Goal: Task Accomplishment & Management: Manage account settings

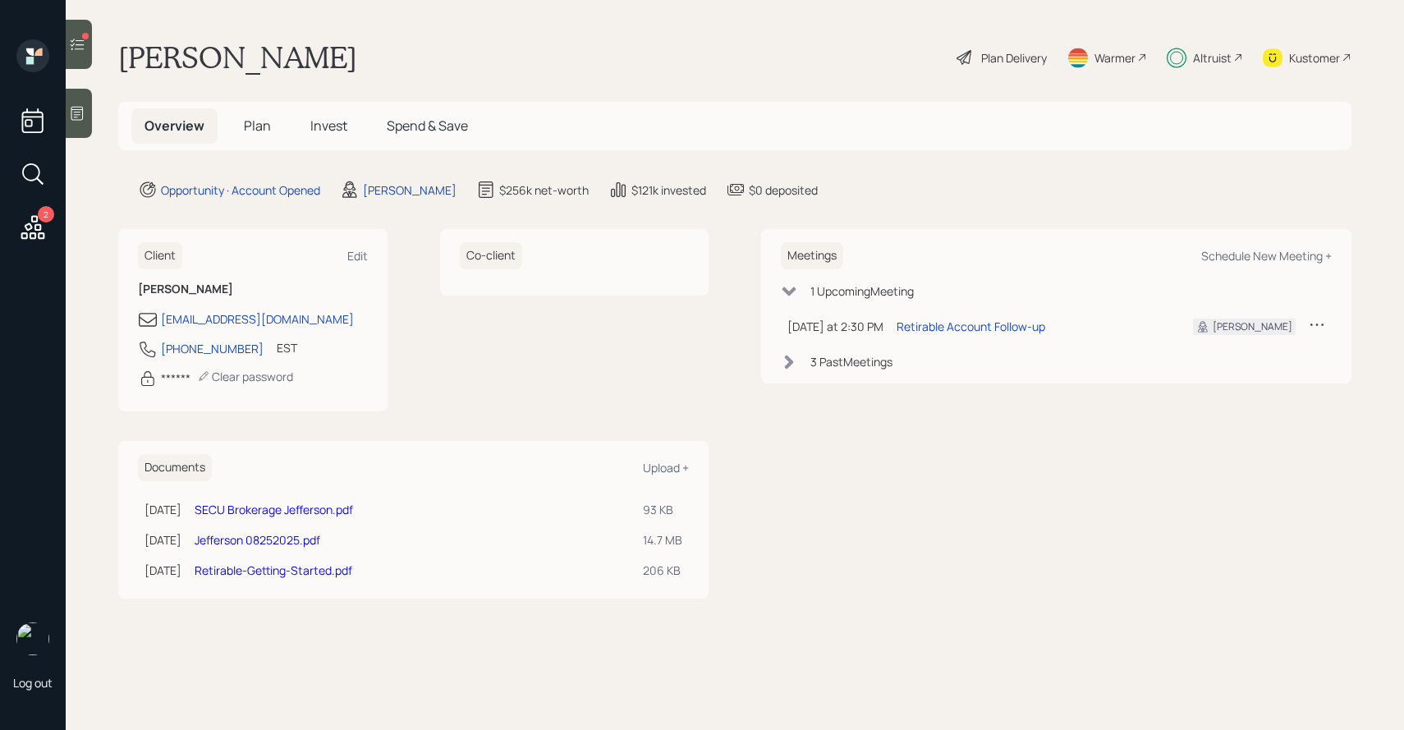
click at [333, 129] on span "Invest" at bounding box center [328, 126] width 37 height 18
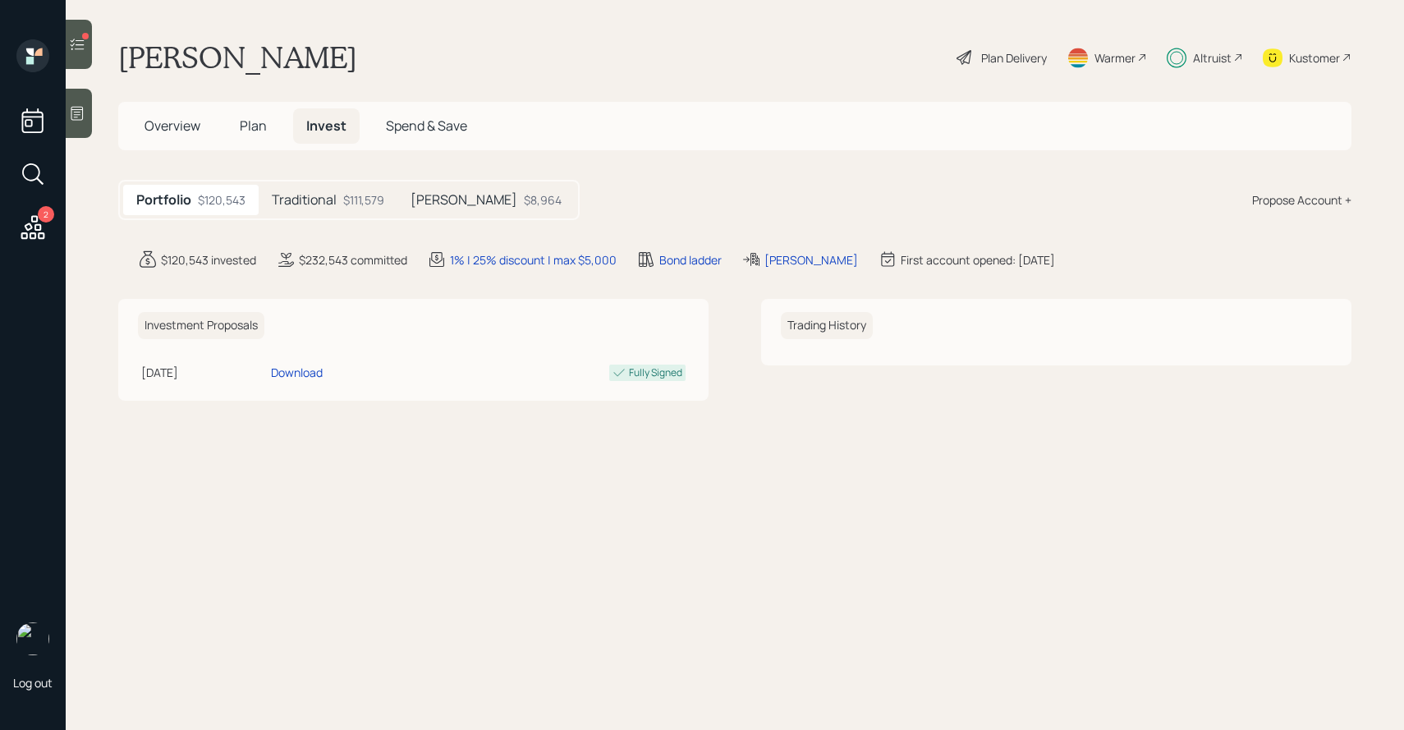
click at [335, 201] on h5 "Traditional" at bounding box center [304, 200] width 65 height 16
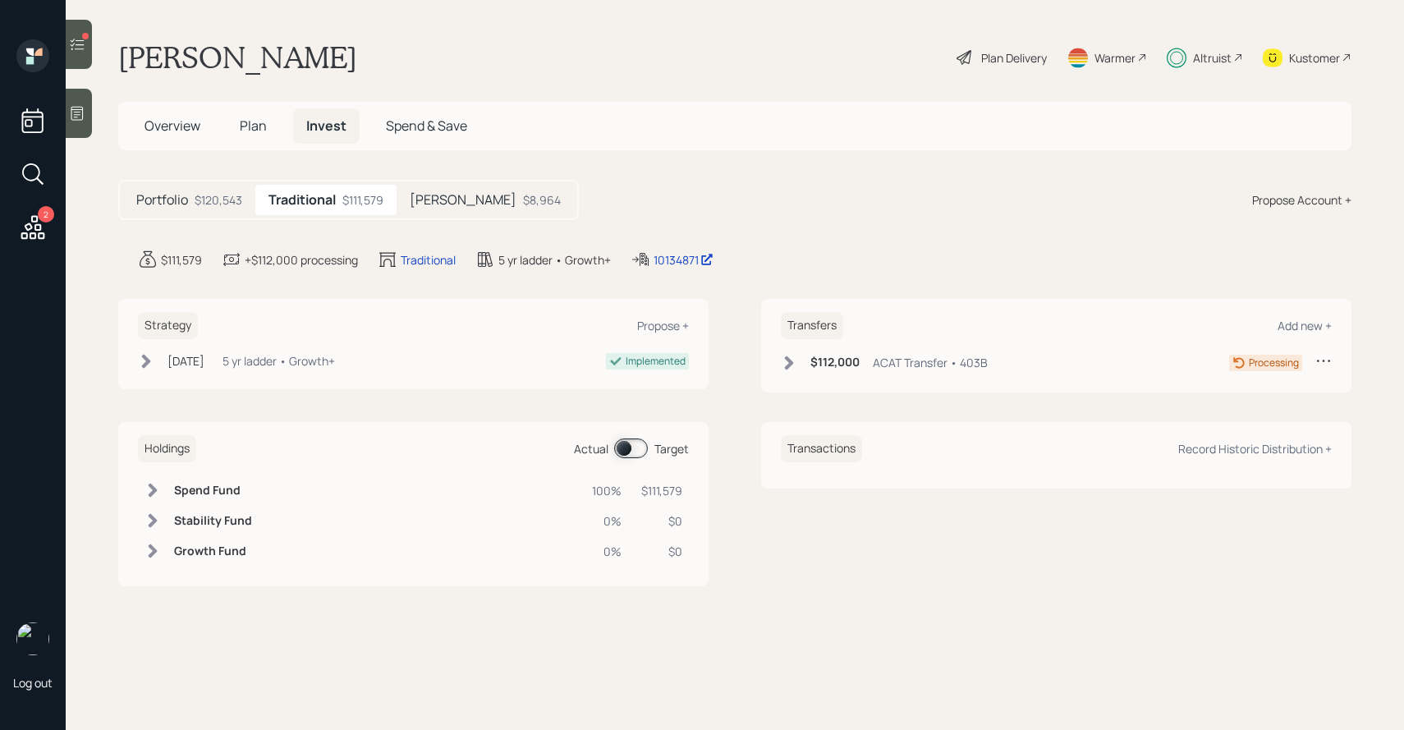
click at [429, 186] on div "[PERSON_NAME] $8,964" at bounding box center [485, 200] width 177 height 30
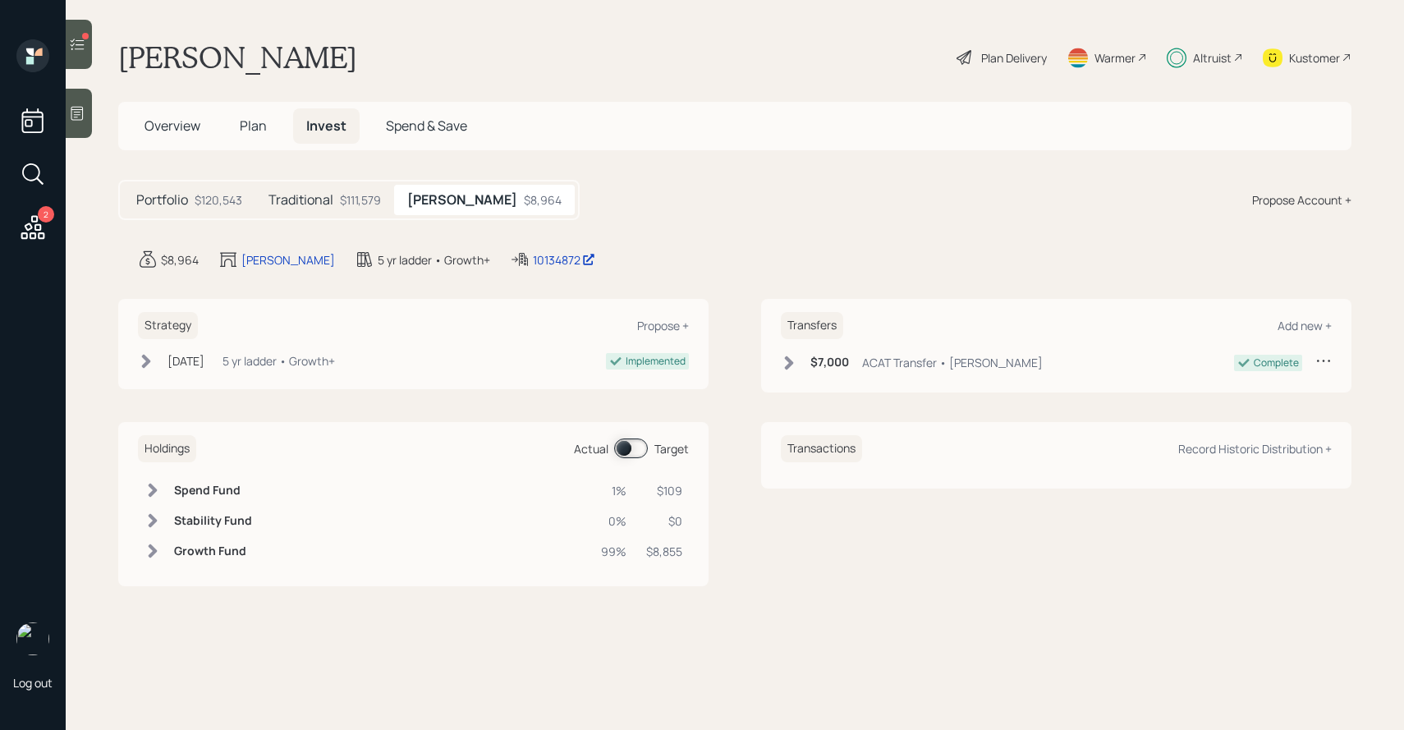
click at [348, 204] on div "$111,579" at bounding box center [360, 199] width 41 height 17
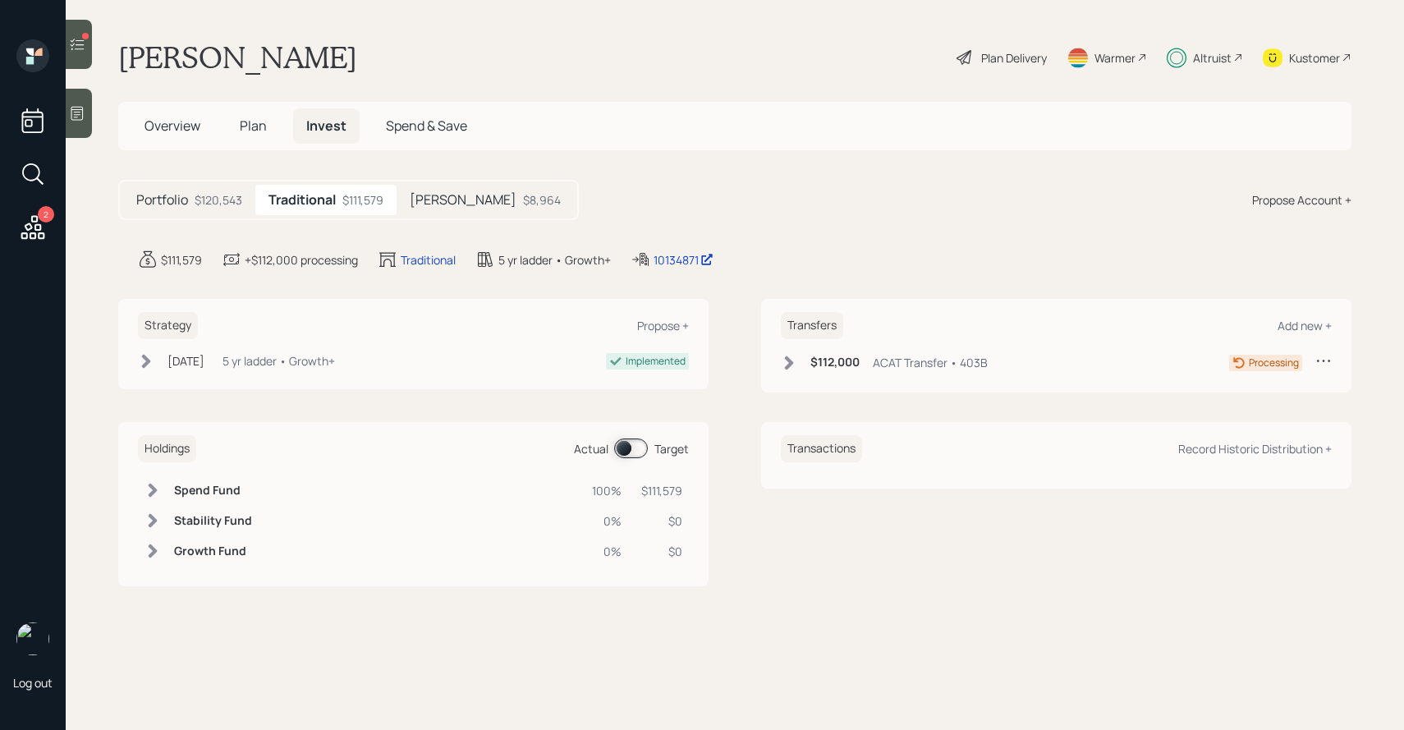
click at [233, 207] on div "$120,543" at bounding box center [219, 199] width 48 height 17
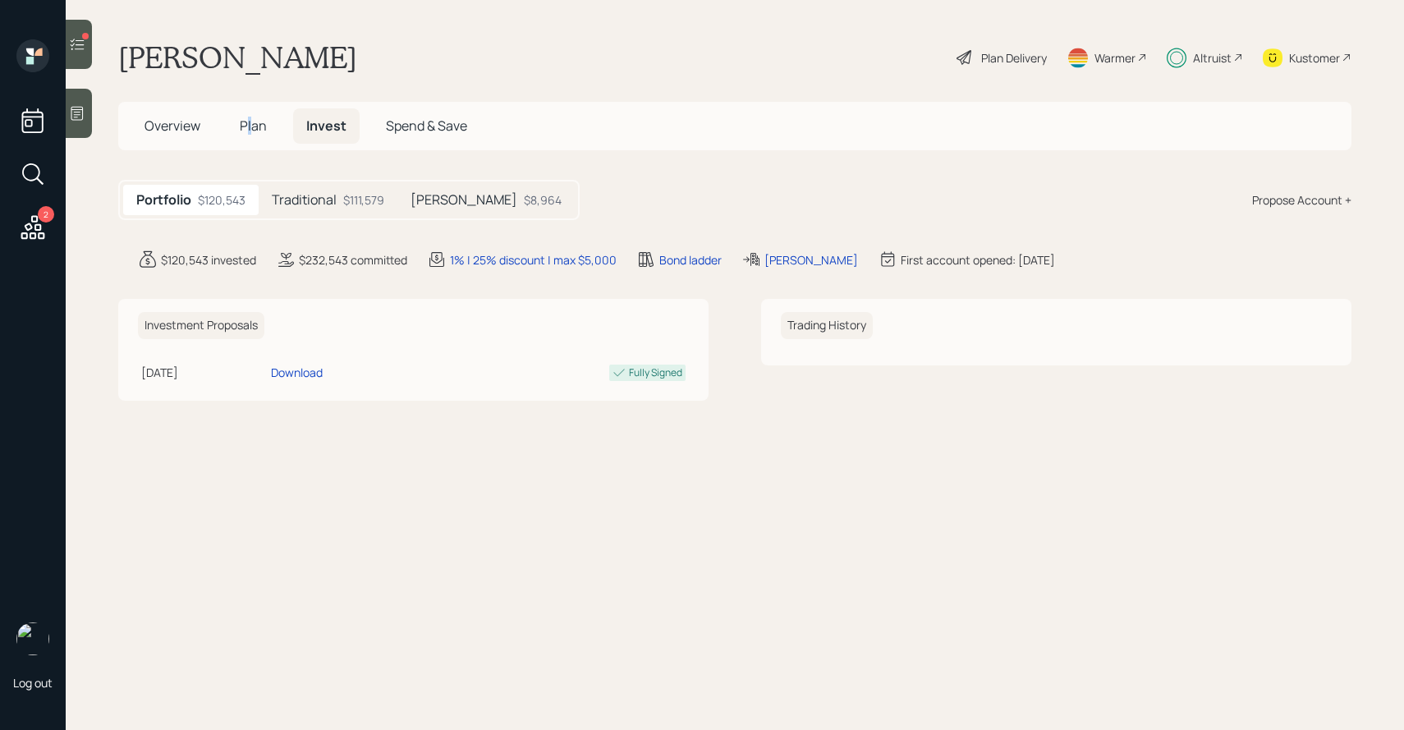
click at [250, 134] on span "Plan" at bounding box center [253, 126] width 27 height 18
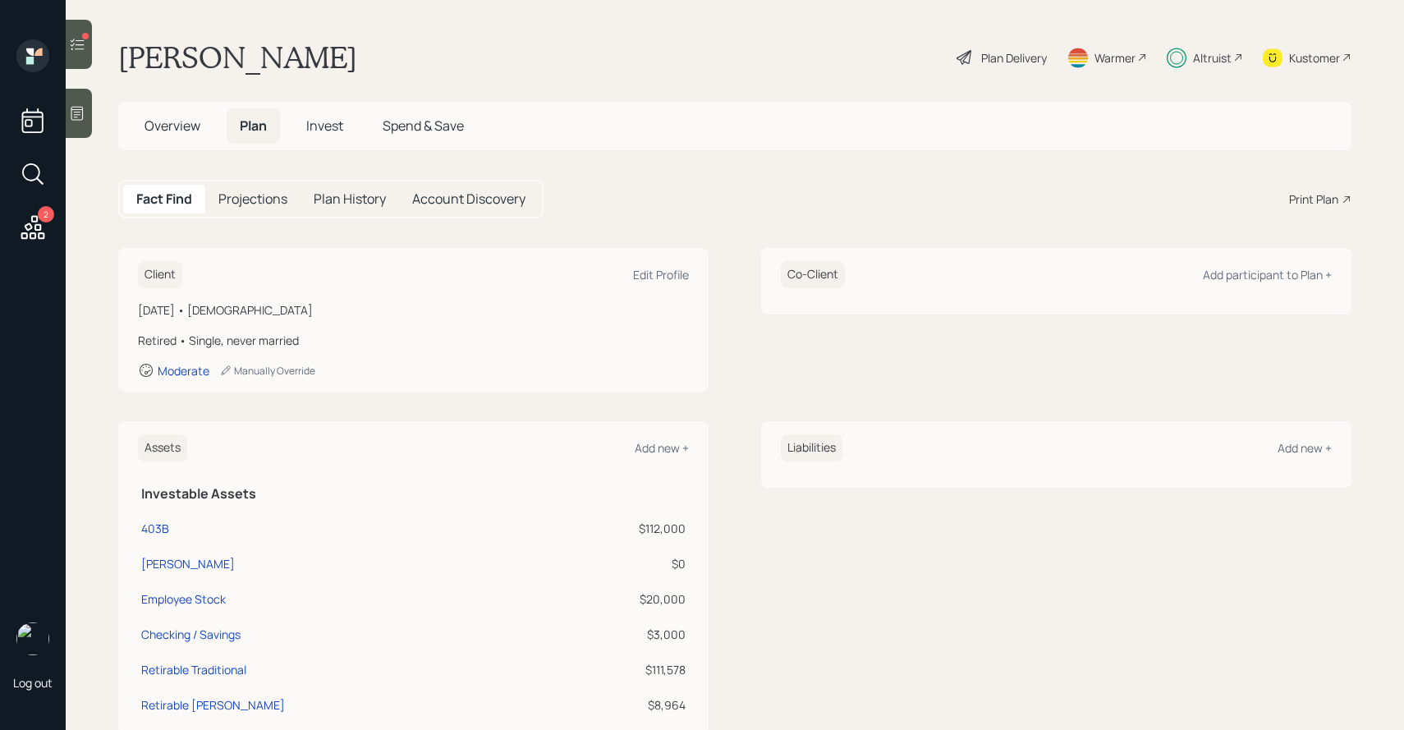
click at [87, 49] on div at bounding box center [79, 44] width 26 height 49
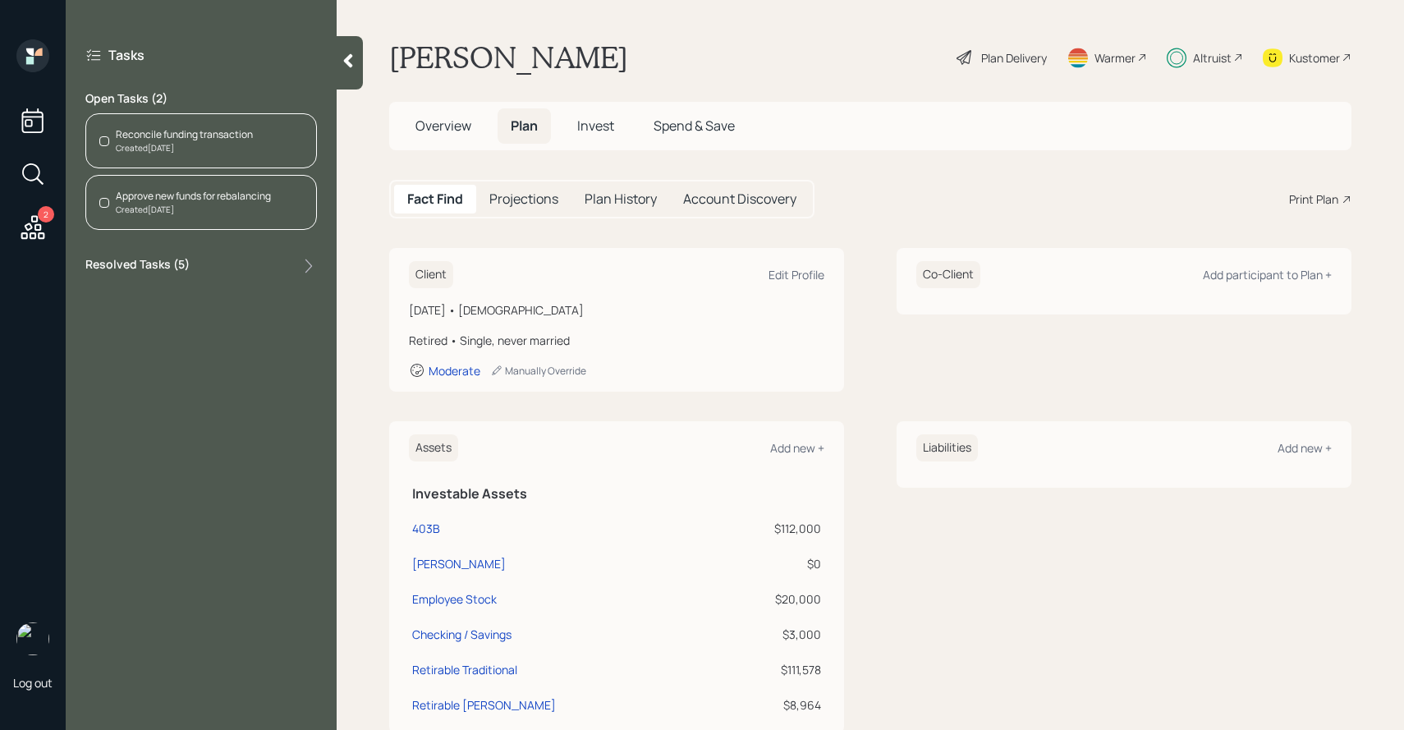
click at [585, 118] on span "Invest" at bounding box center [595, 126] width 37 height 18
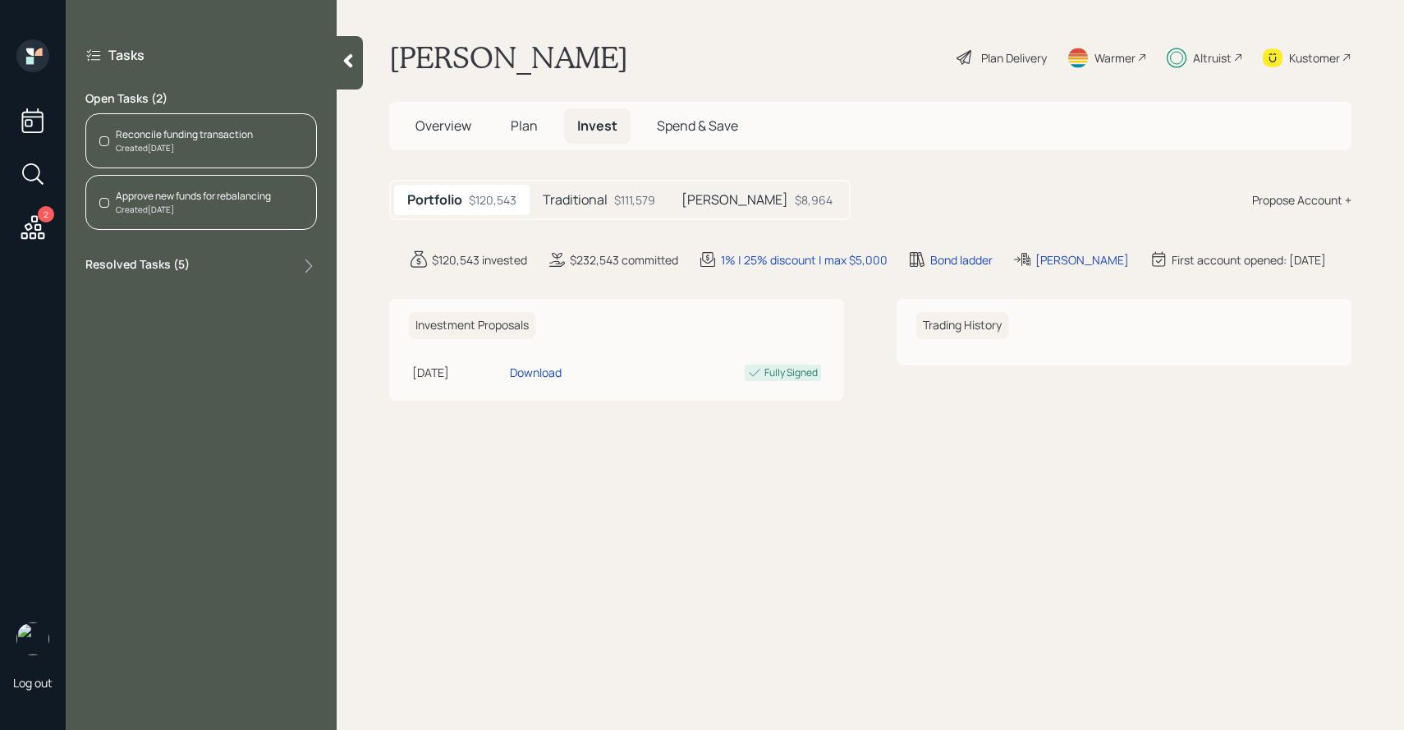
click at [600, 195] on h5 "Traditional" at bounding box center [575, 200] width 65 height 16
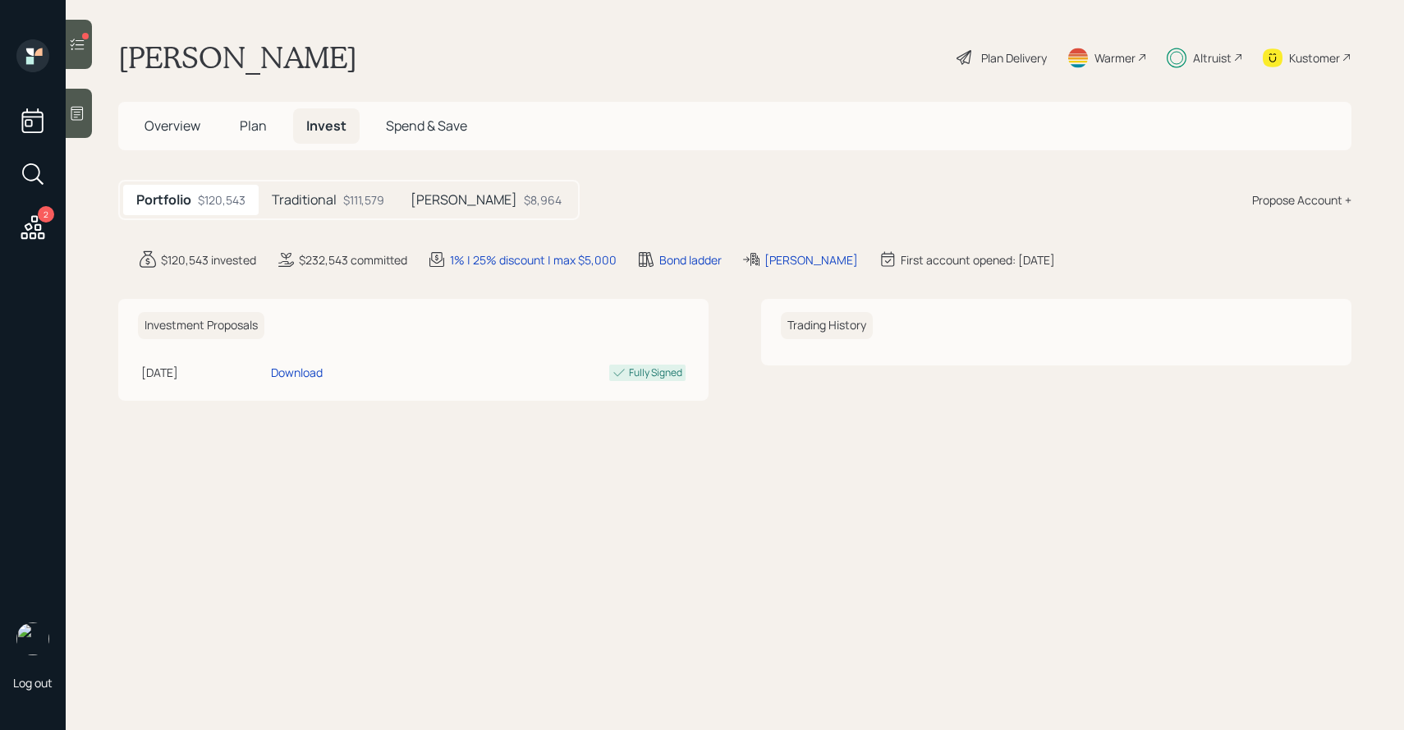
click at [981, 56] on div "Plan Delivery" at bounding box center [1014, 57] width 66 height 17
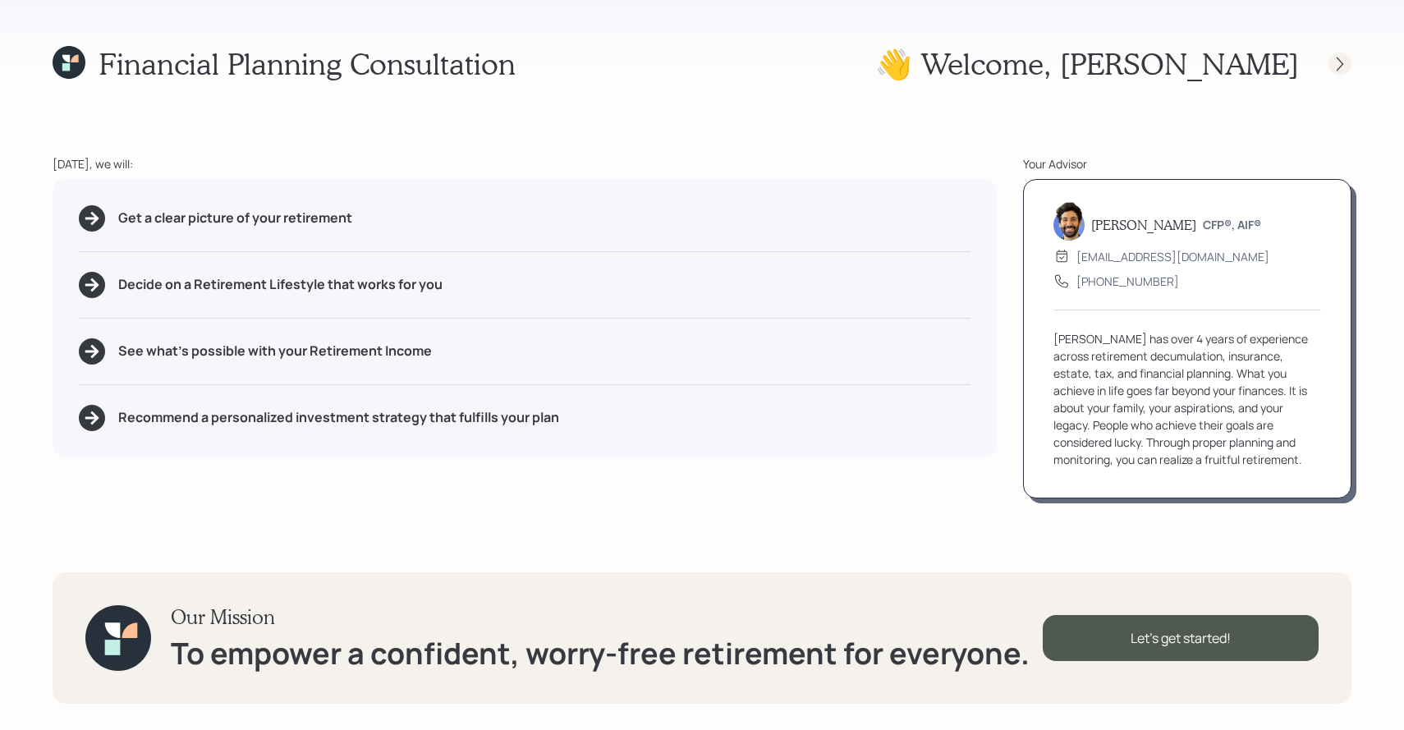
click at [1339, 66] on icon at bounding box center [1340, 64] width 16 height 16
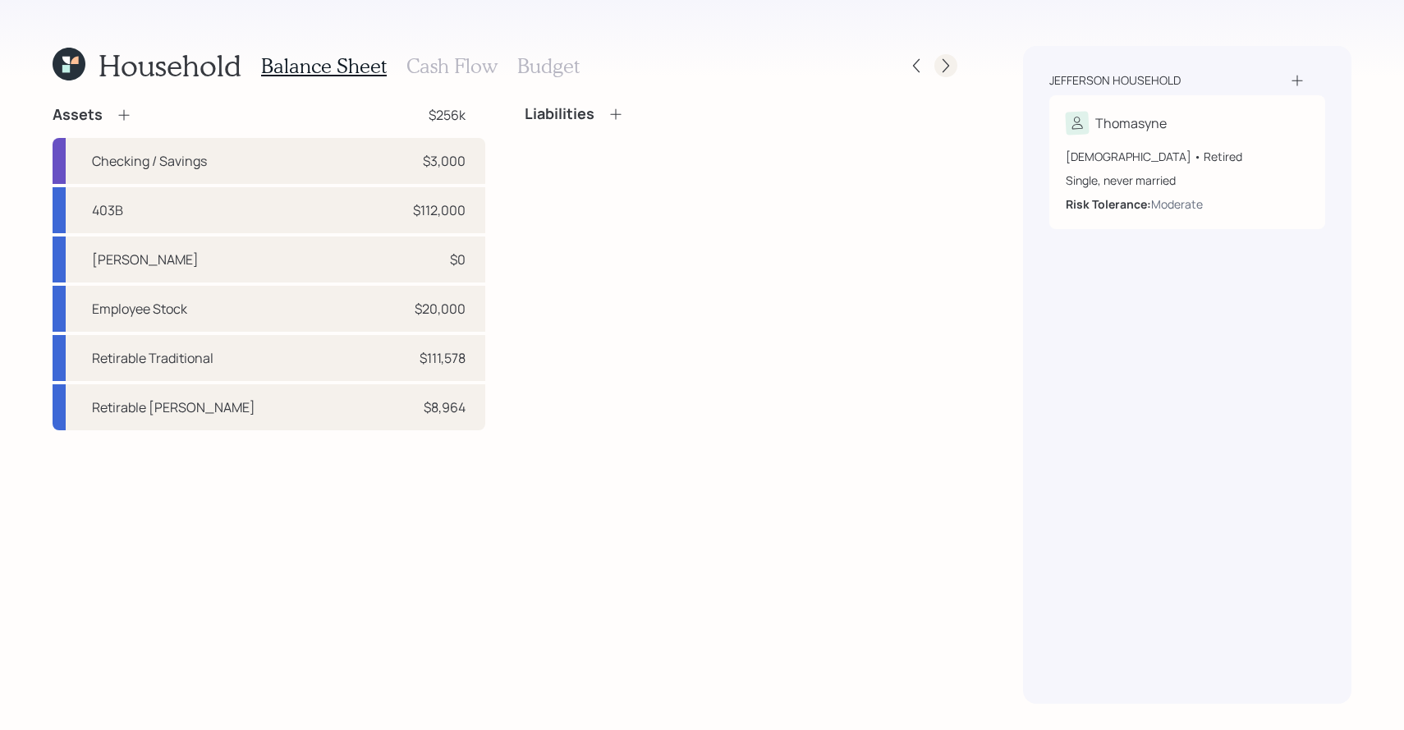
click at [950, 64] on icon at bounding box center [946, 65] width 16 height 16
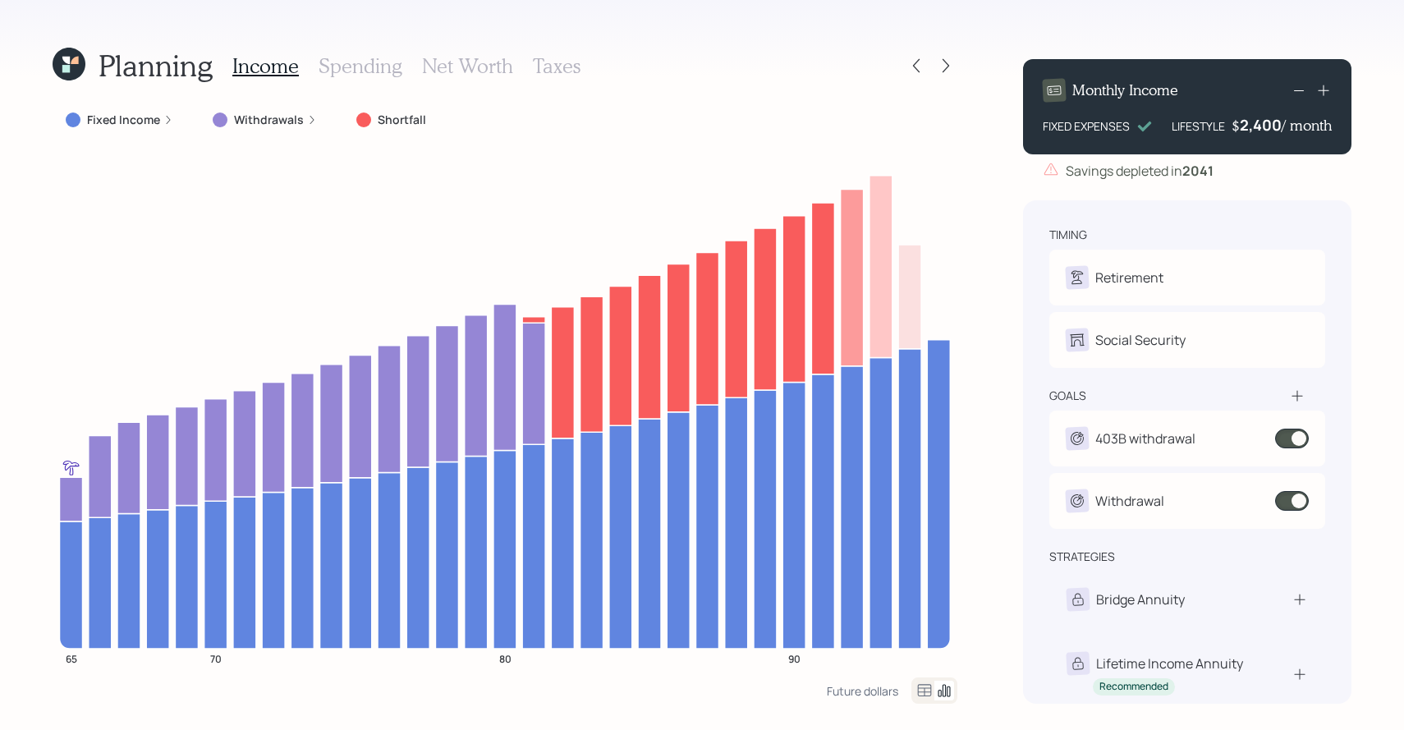
click at [565, 61] on h3 "Taxes" at bounding box center [557, 66] width 48 height 24
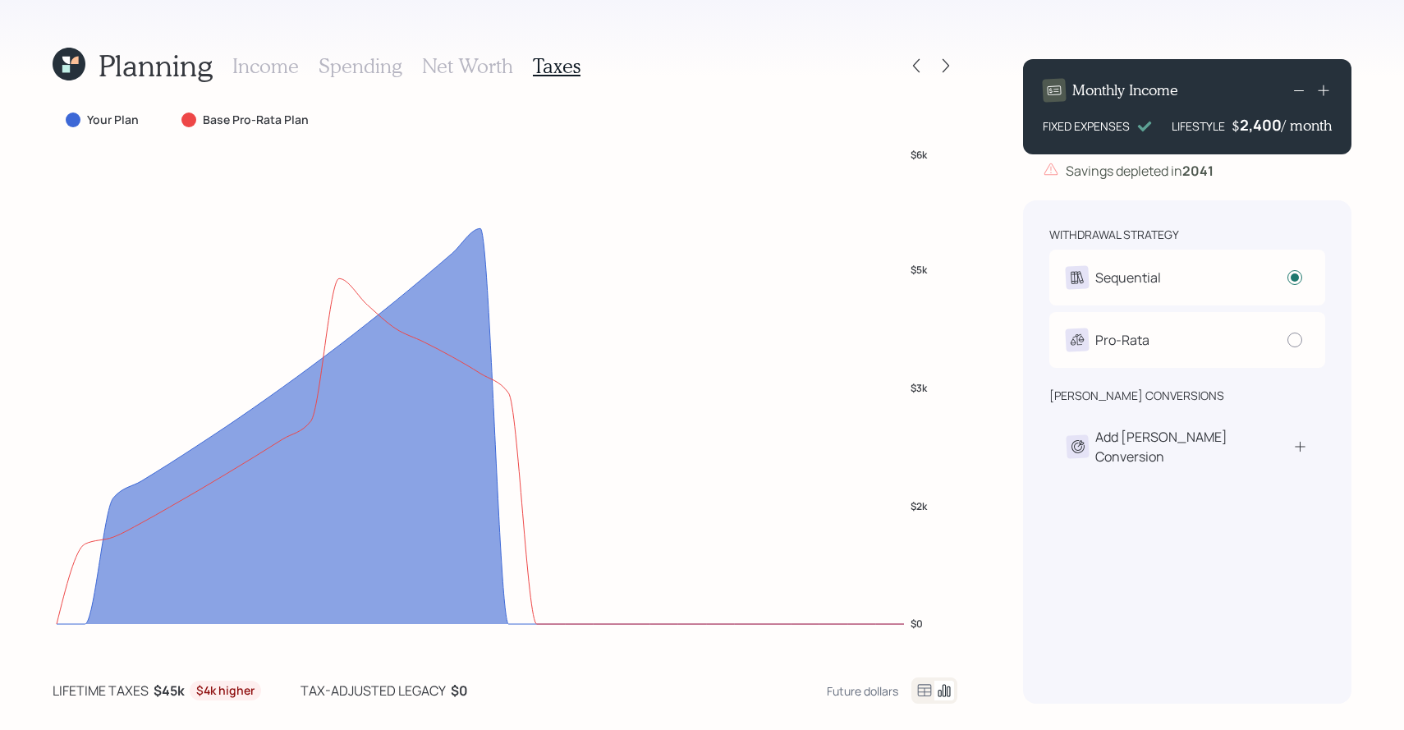
click at [925, 693] on icon at bounding box center [925, 691] width 20 height 20
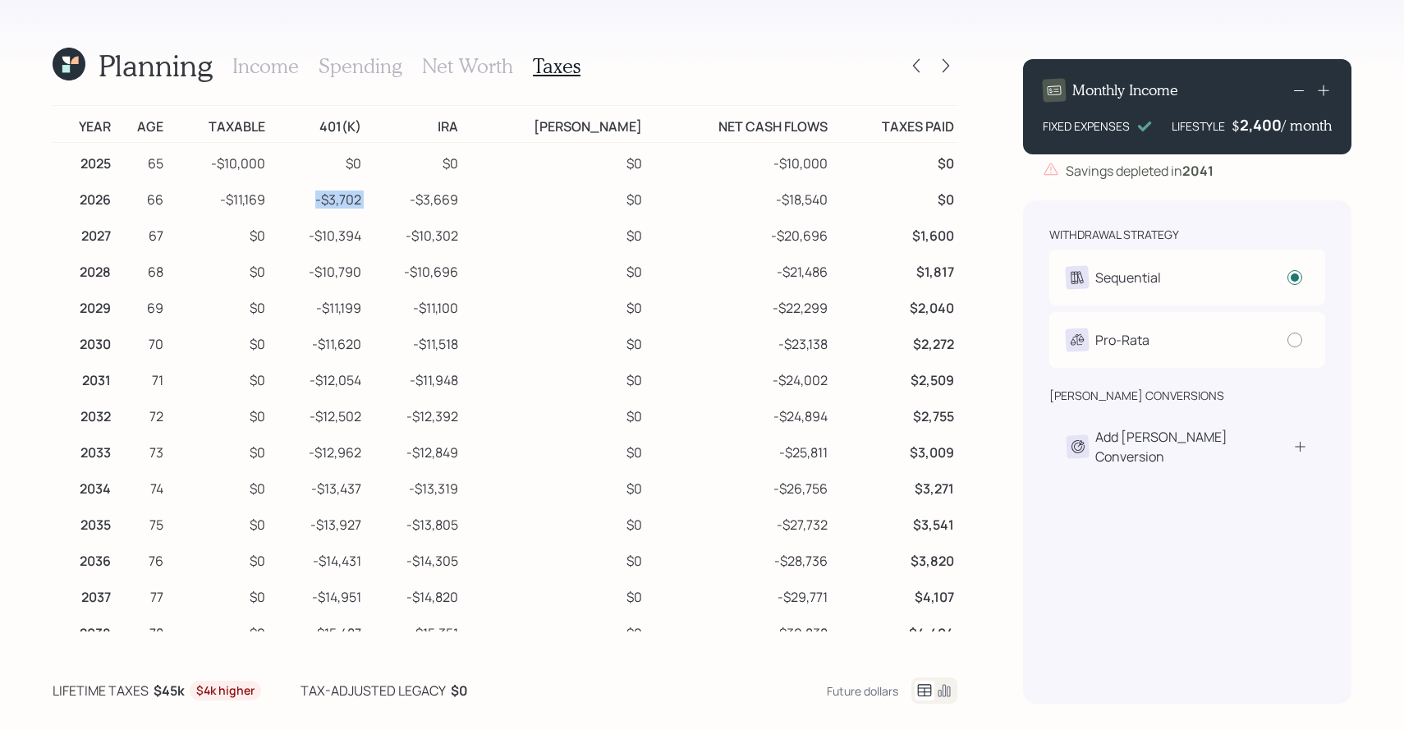
drag, startPoint x: 336, startPoint y: 195, endPoint x: 440, endPoint y: 196, distance: 104.3
click at [440, 196] on tr "2026 66 -$11,169 -$3,702 -$3,669 $0 -$18,540 $0" at bounding box center [505, 197] width 905 height 36
click at [254, 161] on td "-$10,000" at bounding box center [217, 161] width 101 height 37
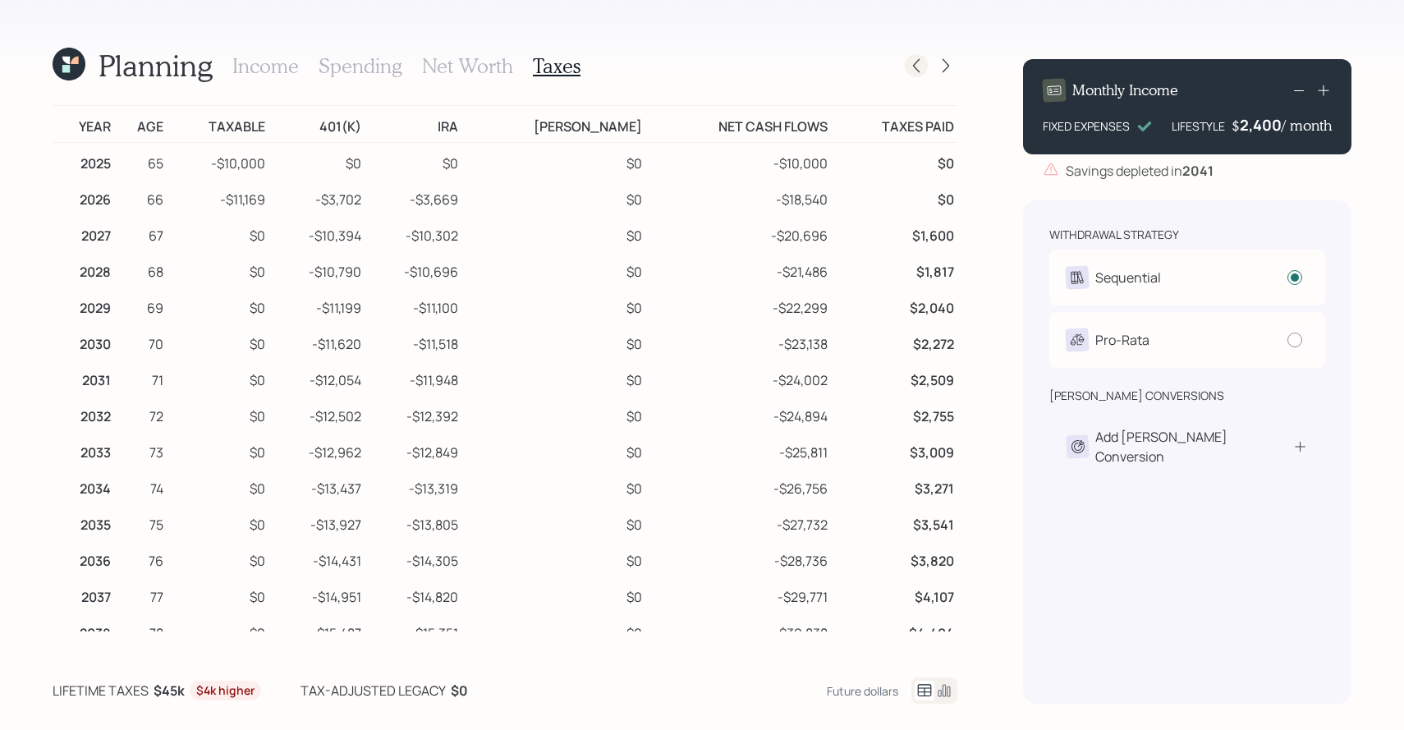
click at [916, 66] on icon at bounding box center [916, 65] width 16 height 16
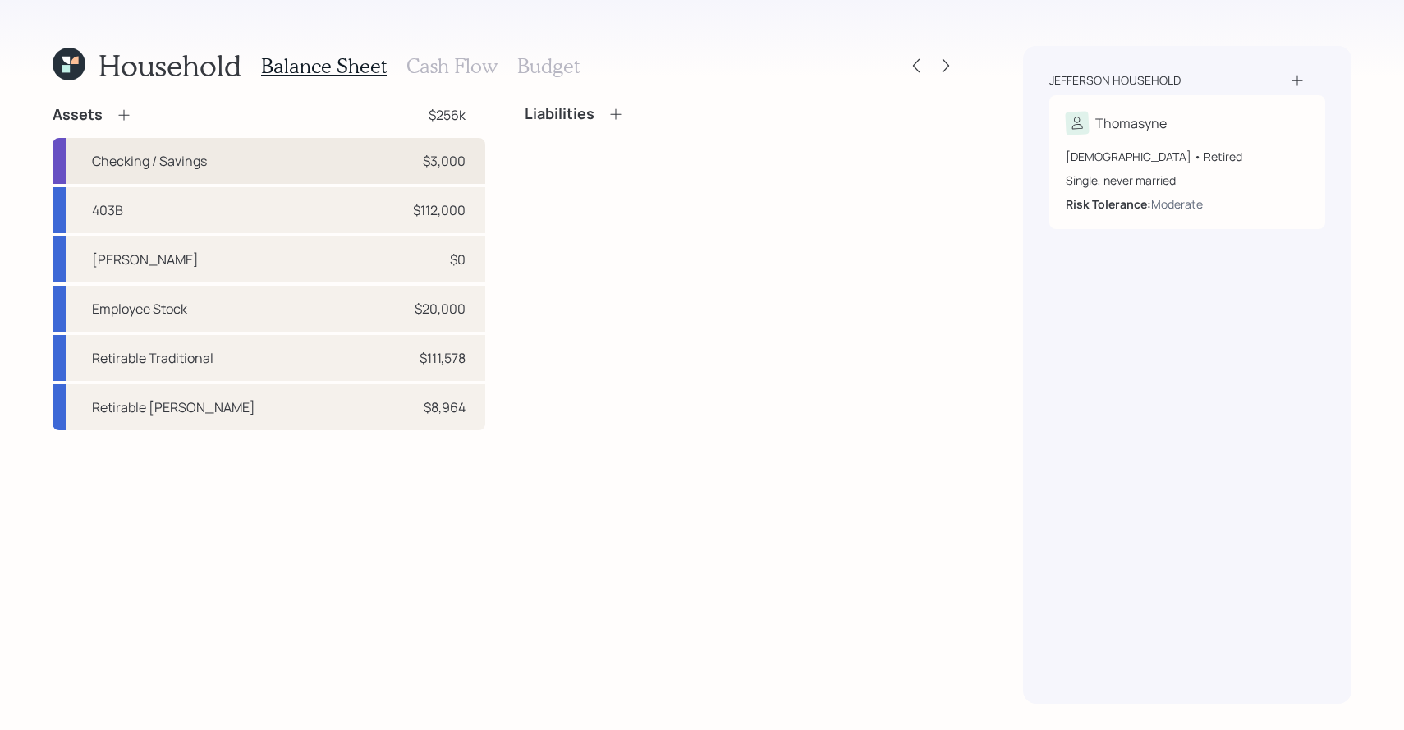
click at [319, 160] on div "Checking / Savings $3,000" at bounding box center [269, 161] width 433 height 46
select select "emergency_fund"
click at [310, 163] on div "Checking / Savings $3,000" at bounding box center [269, 161] width 433 height 46
select select "emergency_fund"
click at [310, 200] on div "403B $112,000" at bounding box center [269, 210] width 433 height 46
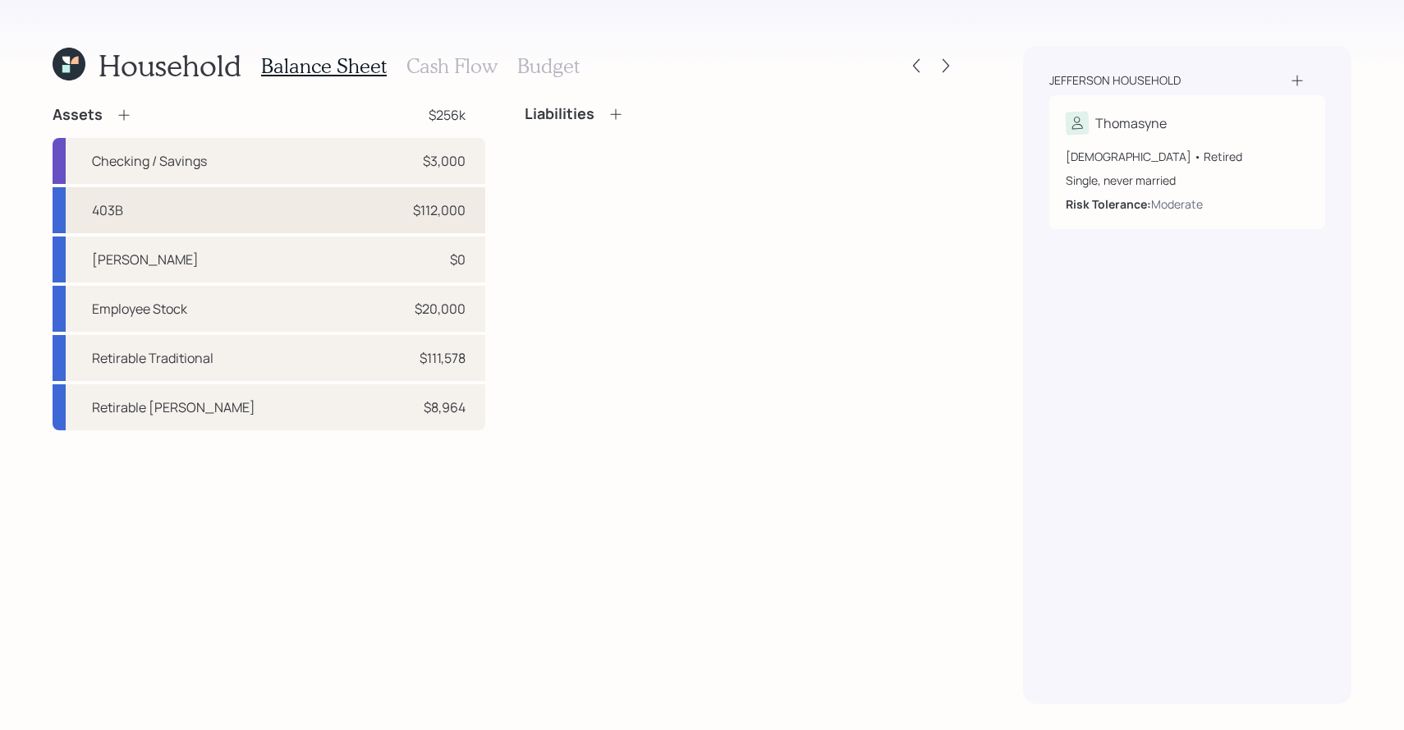
select select "public_school_sponsored"
select select "balanced"
click at [307, 233] on div "403B $0" at bounding box center [269, 210] width 433 height 46
select select "public_school_sponsored"
select select "balanced"
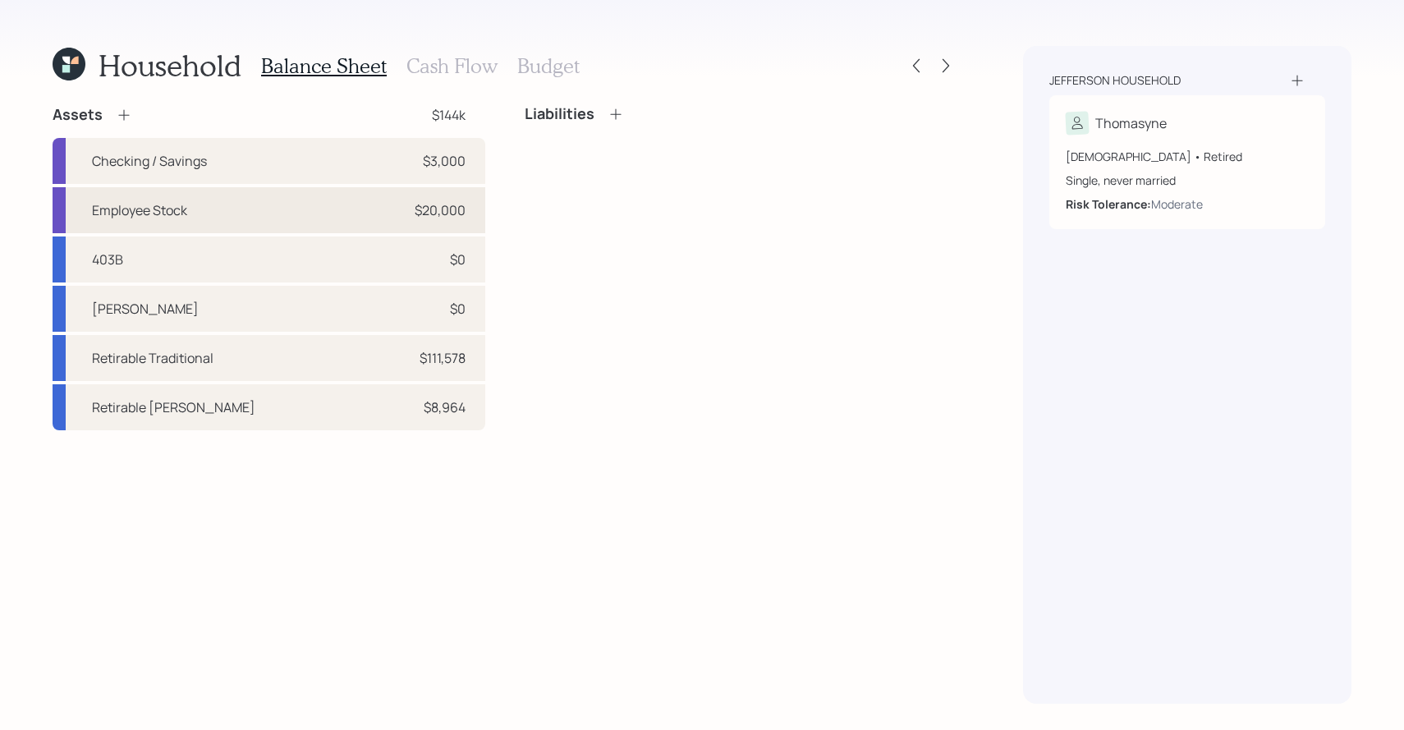
click at [296, 218] on div "Employee Stock $20,000" at bounding box center [269, 210] width 433 height 46
select select "emergency_fund"
